Goal: Book appointment/travel/reservation

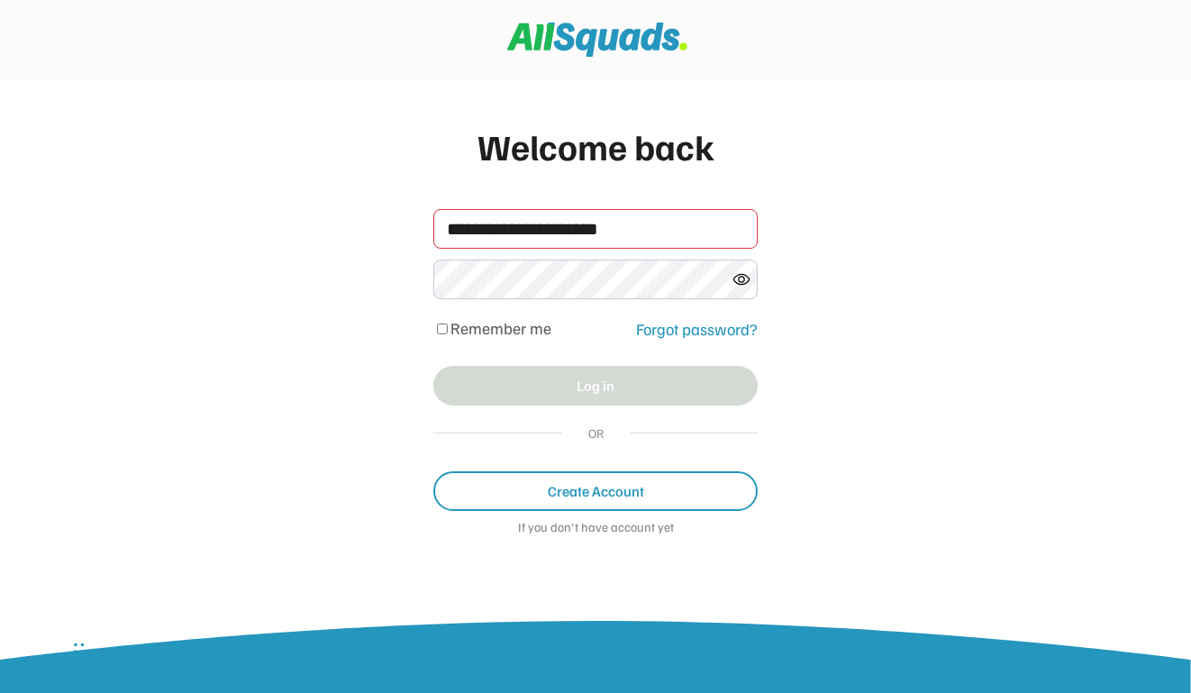
type input "**********"
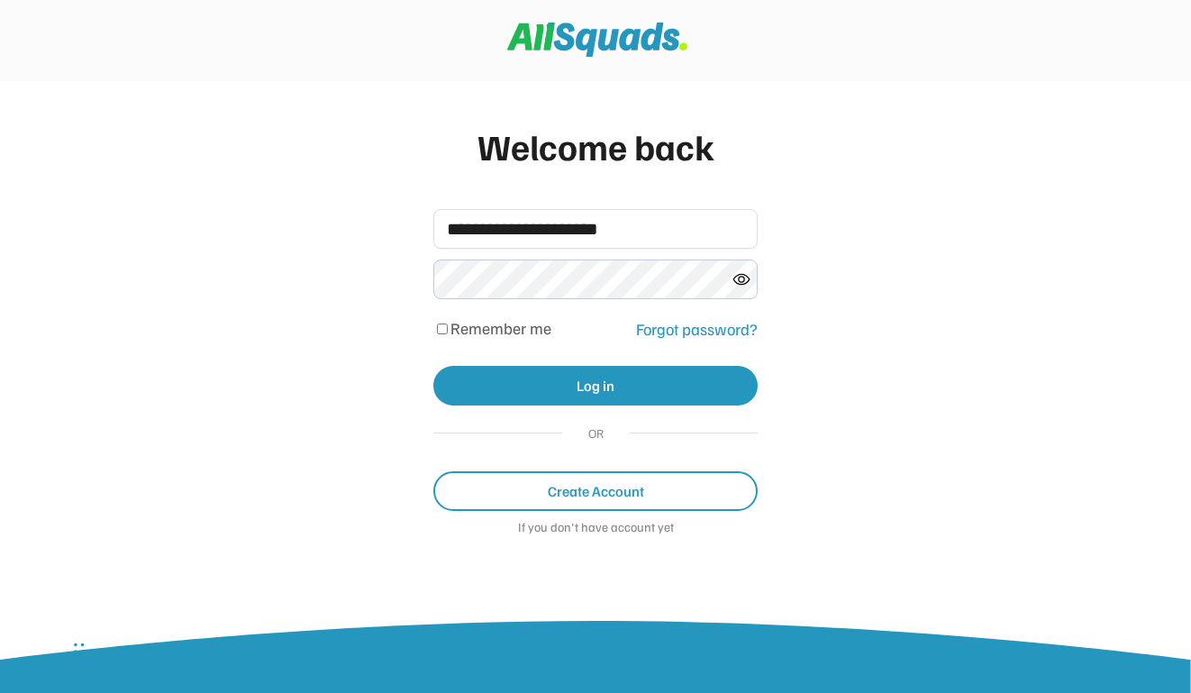
click at [433, 329] on div "Remember me" at bounding box center [529, 329] width 192 height 16
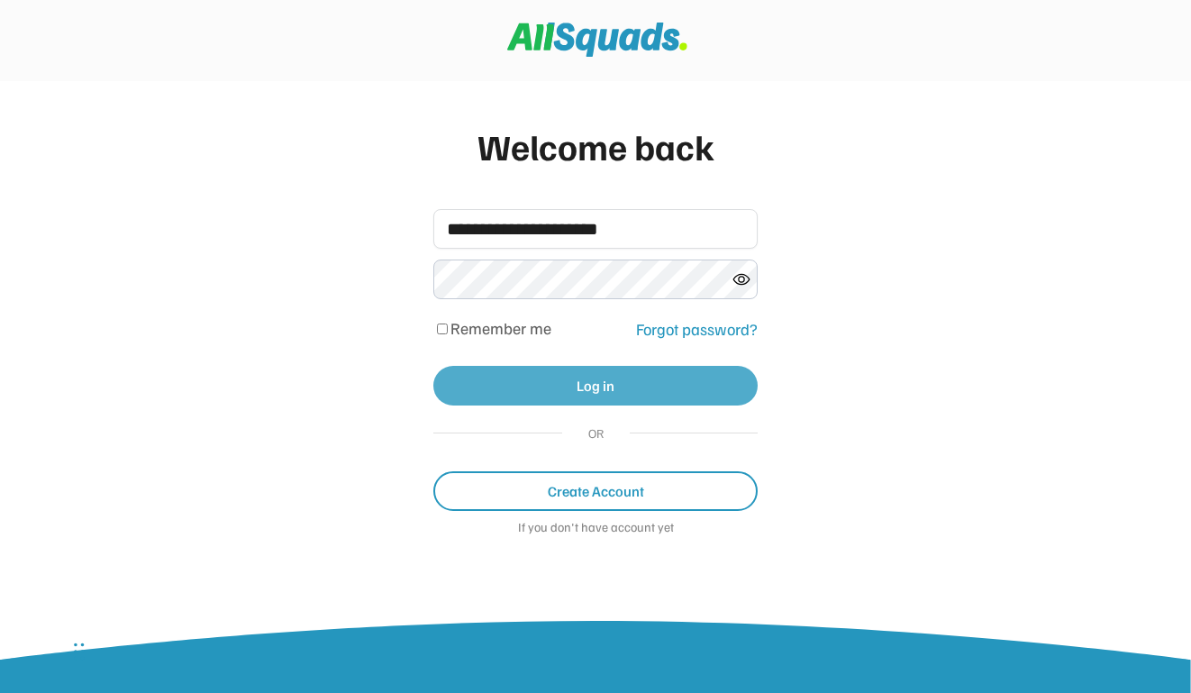
click at [574, 372] on button "Log in" at bounding box center [595, 386] width 324 height 40
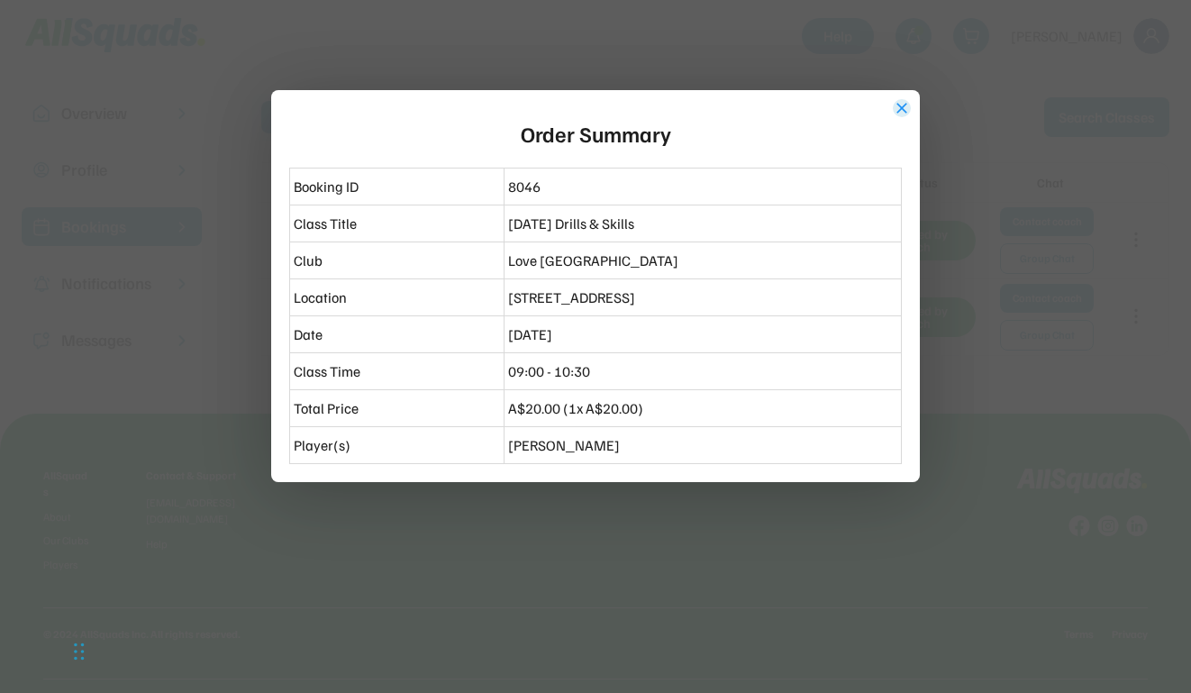
click at [899, 106] on button "close" at bounding box center [902, 108] width 18 height 18
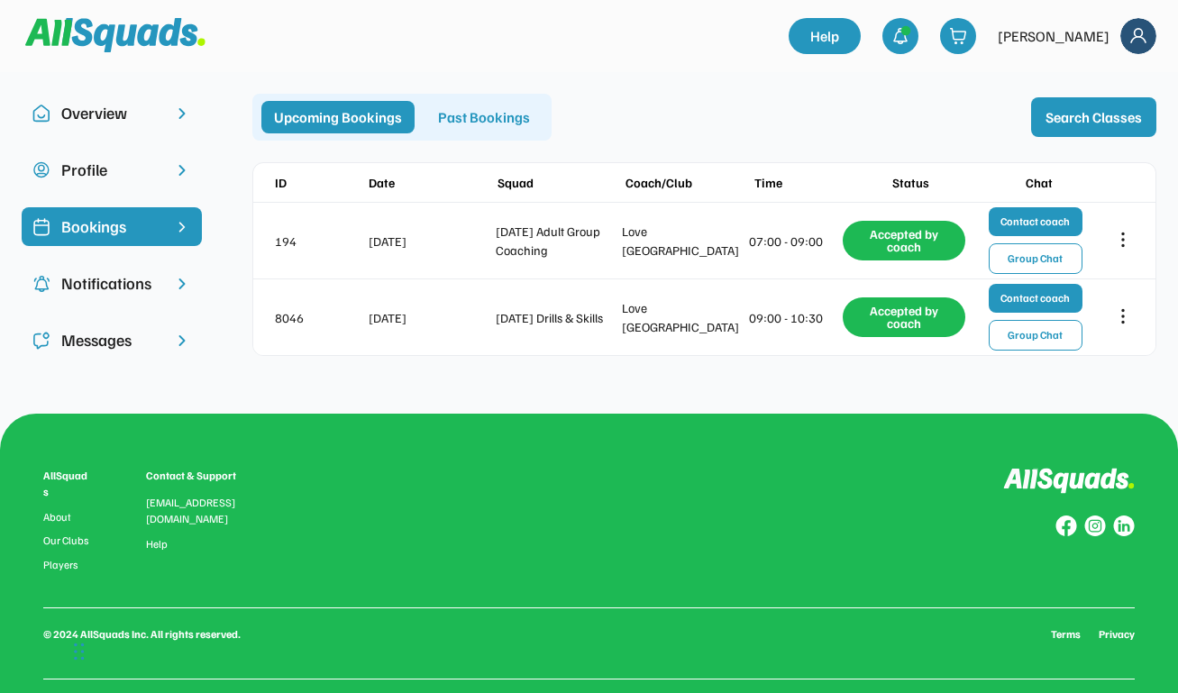
click at [116, 224] on div "Bookings" at bounding box center [111, 226] width 101 height 24
click at [1105, 110] on button "Search Classes" at bounding box center [1093, 117] width 125 height 40
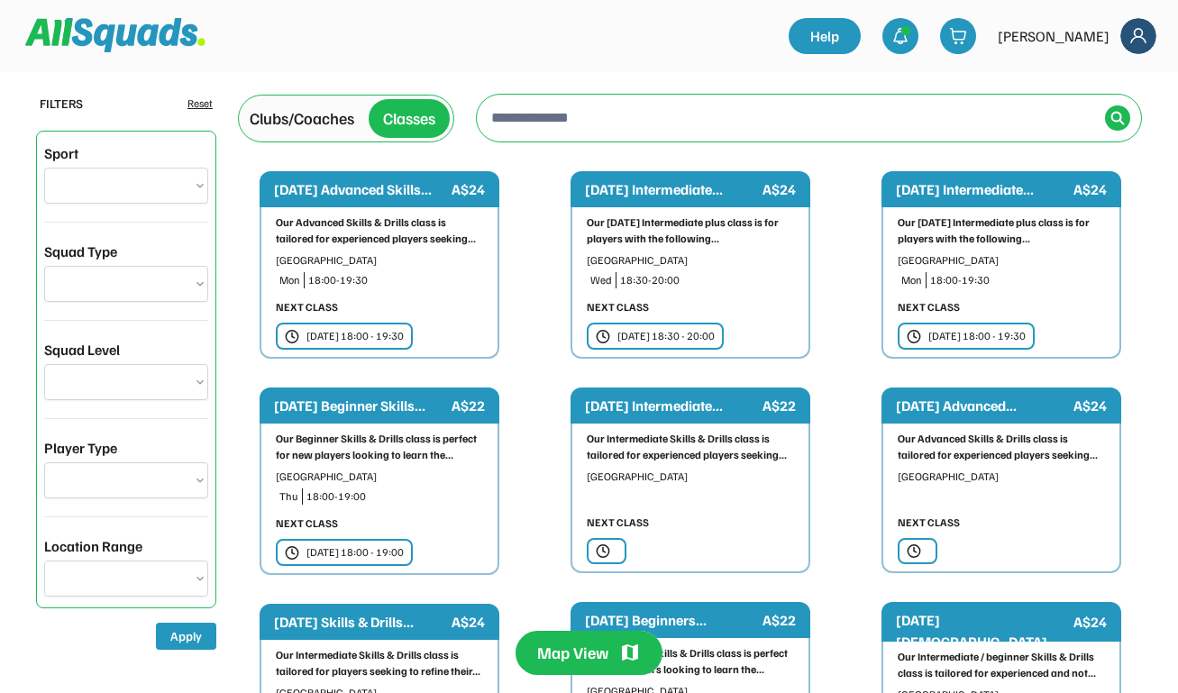
click at [517, 112] on input "input" at bounding box center [792, 117] width 610 height 36
click at [524, 116] on input "input" at bounding box center [792, 117] width 610 height 36
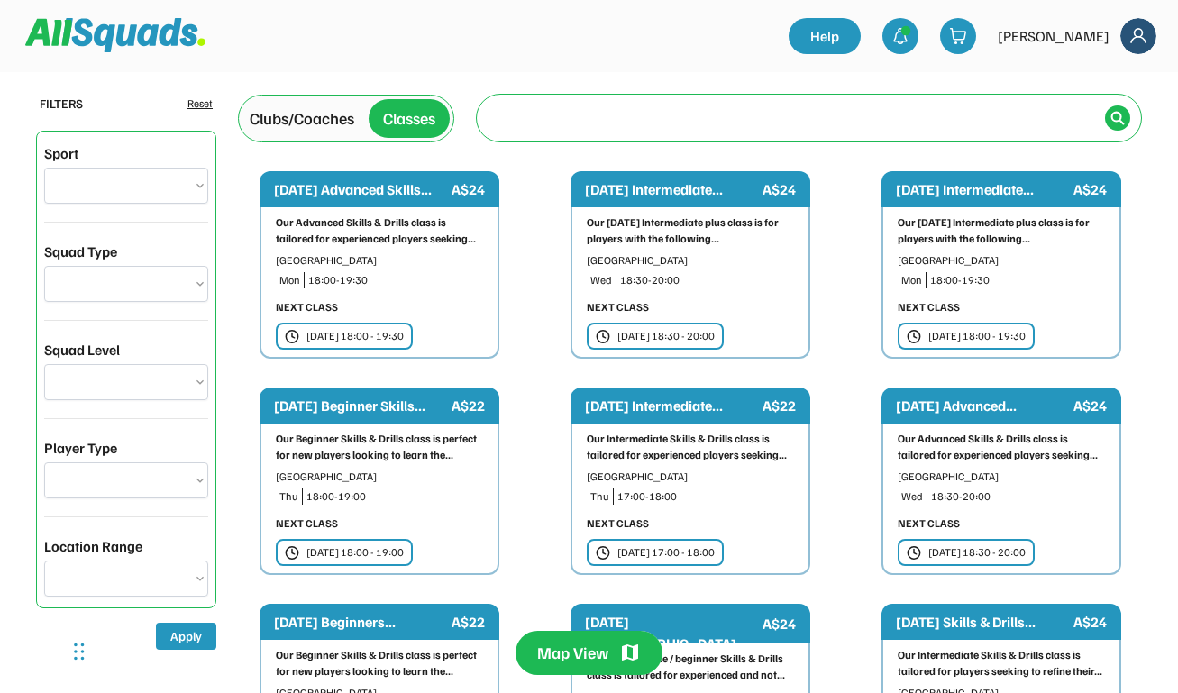
click at [328, 116] on div "Clubs/Coaches" at bounding box center [302, 118] width 105 height 24
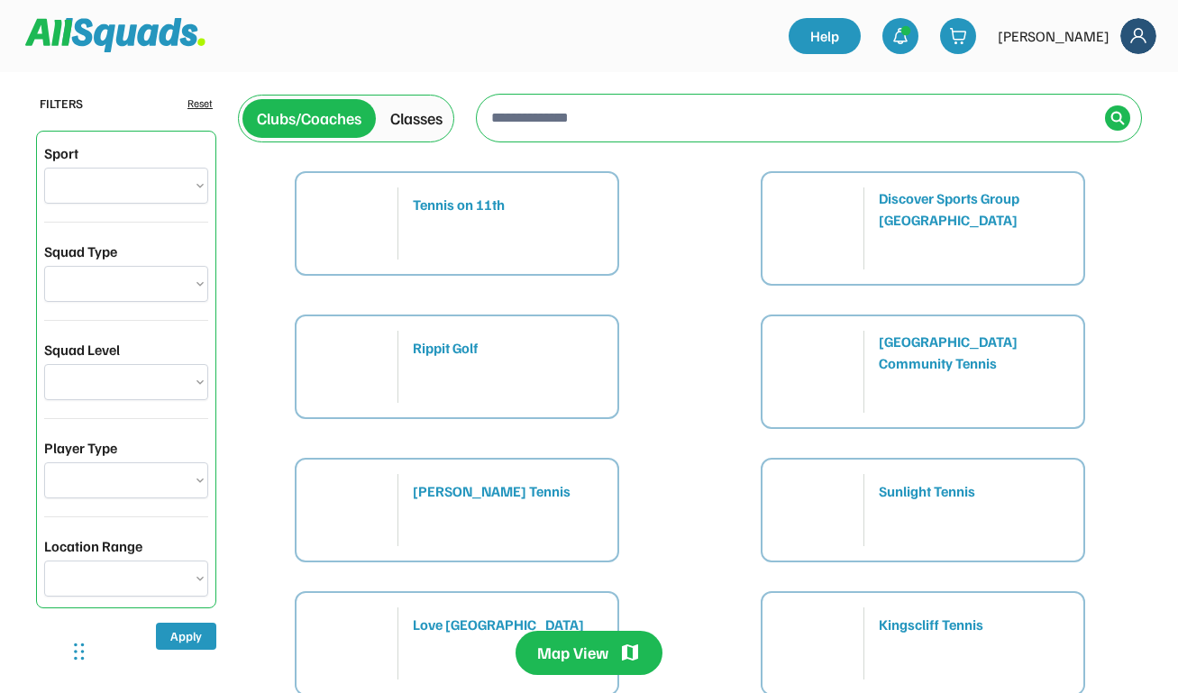
click at [530, 111] on input "input" at bounding box center [792, 117] width 610 height 36
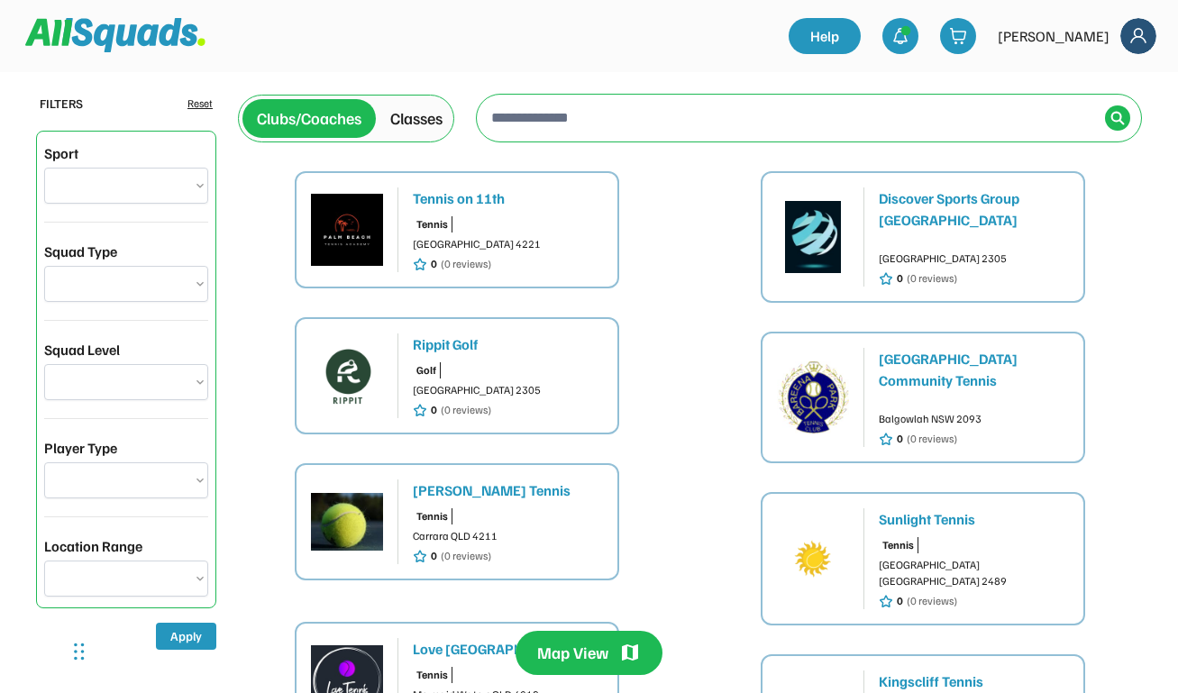
click at [450, 662] on div "Map View" at bounding box center [589, 653] width 1178 height 44
click at [367, 659] on div "Map View" at bounding box center [589, 653] width 1178 height 44
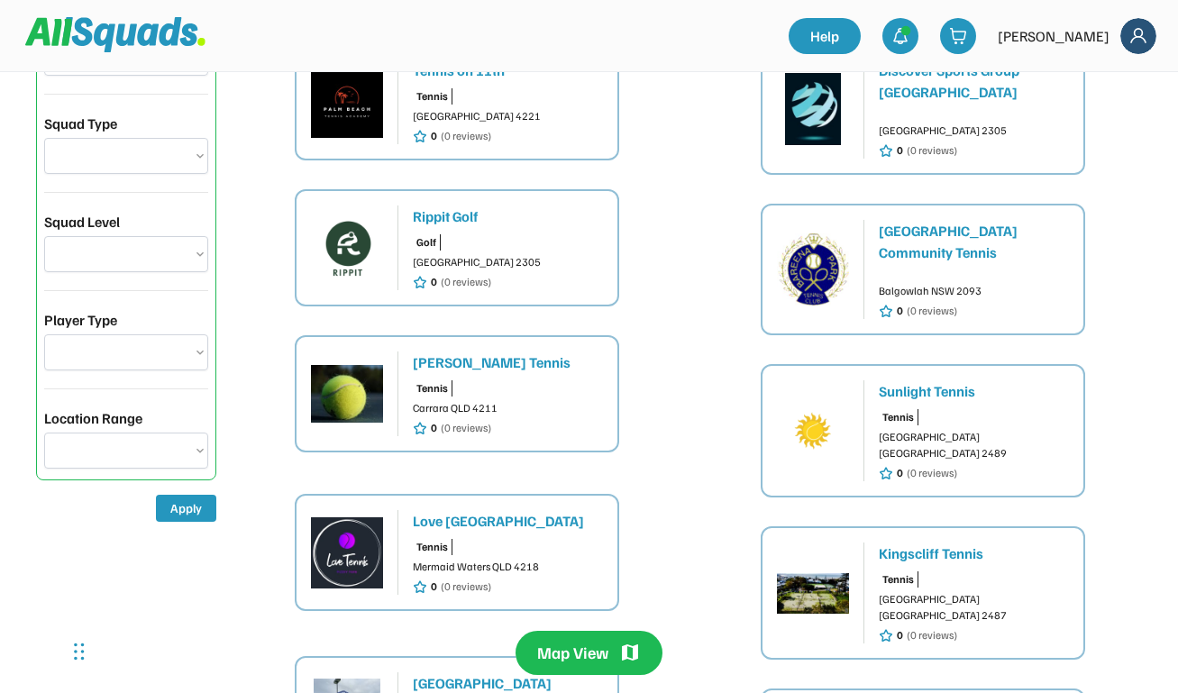
scroll to position [190, 0]
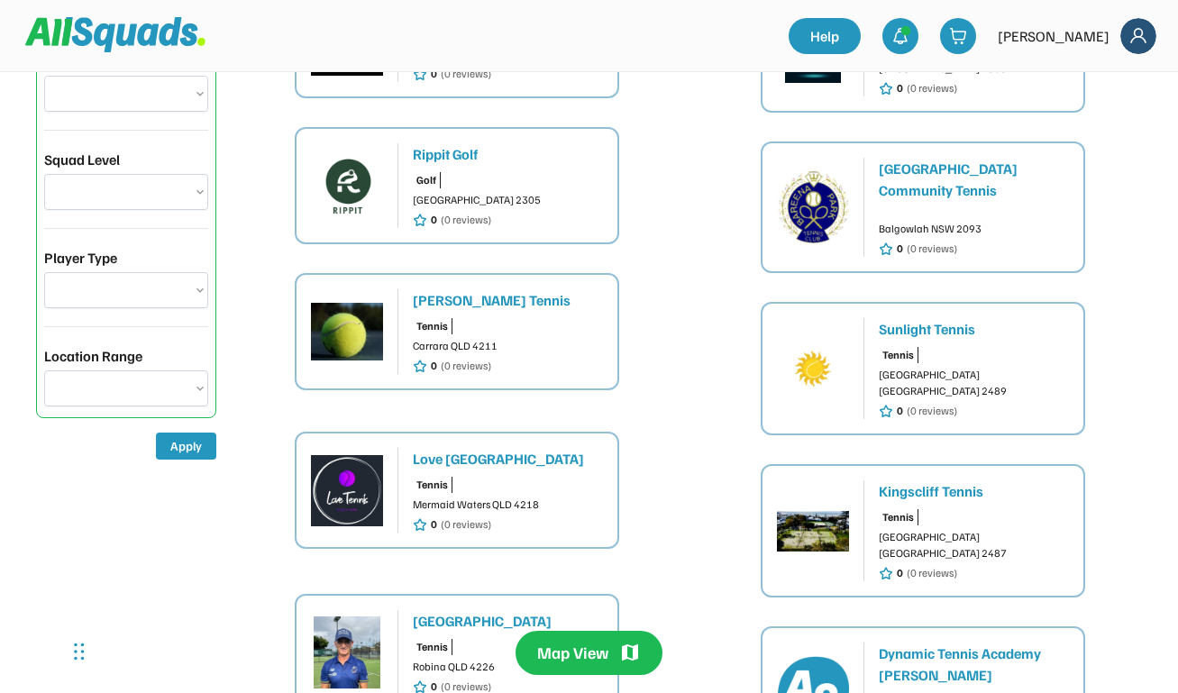
click at [353, 490] on img at bounding box center [347, 490] width 72 height 72
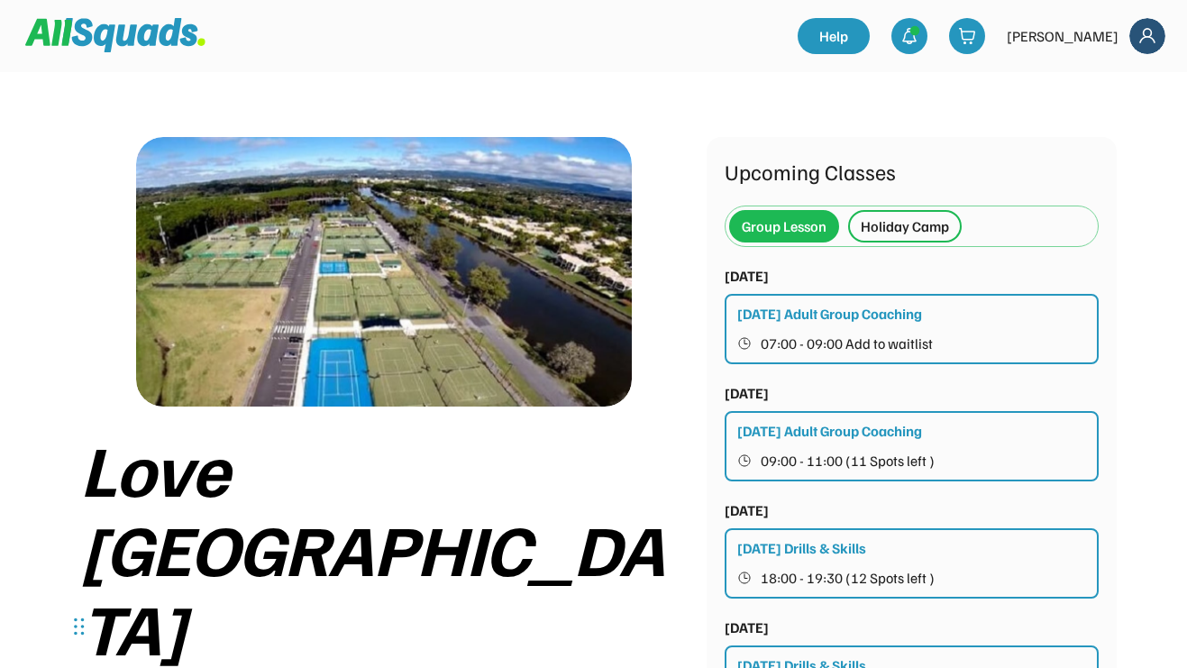
click at [1140, 41] on img at bounding box center [1147, 36] width 36 height 36
click at [1111, 112] on div "Logout" at bounding box center [1122, 115] width 106 height 36
